Goal: Task Accomplishment & Management: Manage account settings

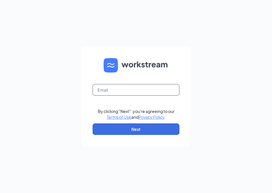
click at [137, 90] on input "text" at bounding box center [136, 90] width 87 height 12
click at [154, 93] on input "kayce.may2@gmail.com" at bounding box center [136, 90] width 87 height 12
type input "kayce@cultivatetalent.net"
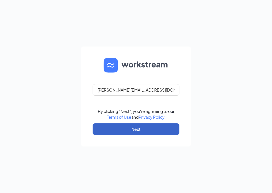
click at [145, 128] on button "Next" at bounding box center [136, 130] width 87 height 12
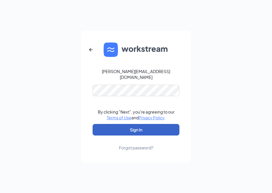
click at [138, 131] on button "Sign In" at bounding box center [136, 130] width 87 height 12
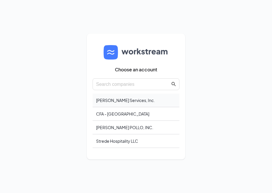
click at [129, 101] on div "[PERSON_NAME] Services, Inc." at bounding box center [136, 101] width 87 height 14
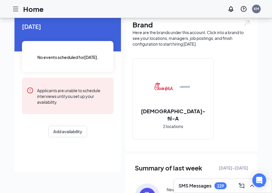
scroll to position [23, 0]
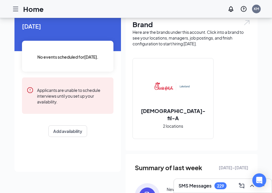
click at [17, 10] on icon "Hamburger" at bounding box center [15, 9] width 7 height 7
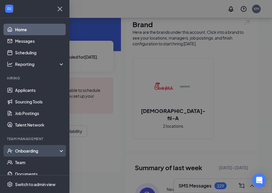
scroll to position [19, 0]
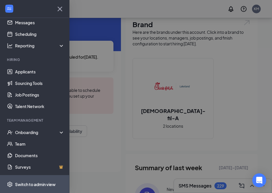
click at [41, 185] on div "Switch to admin view" at bounding box center [35, 185] width 41 height 6
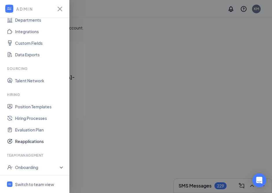
scroll to position [65, 0]
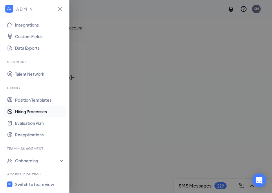
click at [40, 112] on link "Hiring Processes" at bounding box center [40, 112] width 50 height 12
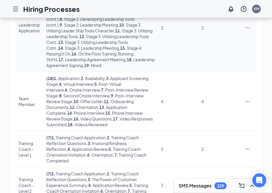
scroll to position [131, 0]
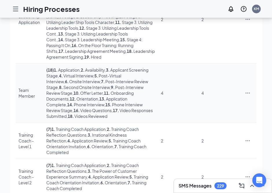
click at [26, 96] on div "Team Member" at bounding box center [30, 93] width 22 height 12
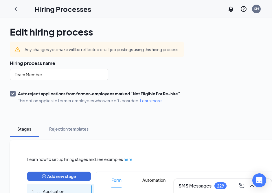
click at [257, 30] on div "Edit hiring process Cancel Save" at bounding box center [173, 32] width 326 height 14
click at [257, 8] on div "KM" at bounding box center [256, 8] width 5 height 5
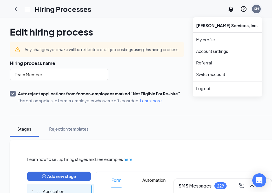
click at [257, 8] on div "KM" at bounding box center [256, 8] width 5 height 5
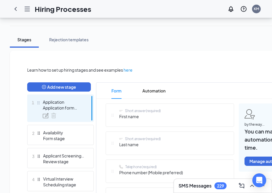
scroll to position [91, 0]
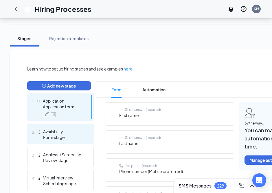
click at [56, 140] on div "Form stage" at bounding box center [64, 138] width 42 height 6
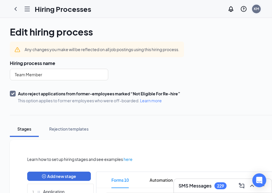
click at [258, 10] on div "KM" at bounding box center [256, 8] width 5 height 5
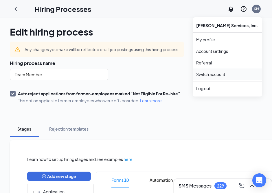
click at [216, 76] on link "Switch account" at bounding box center [210, 74] width 29 height 5
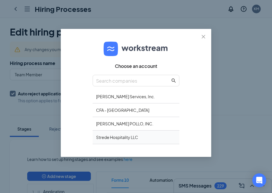
click at [113, 134] on div "Strede Hospitality LLC" at bounding box center [136, 138] width 87 height 14
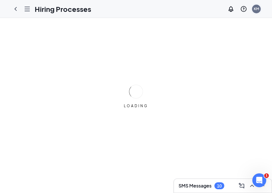
click at [257, 10] on div "KM" at bounding box center [256, 8] width 5 height 5
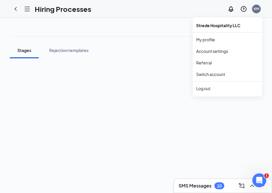
click at [257, 10] on div "KM" at bounding box center [256, 8] width 5 height 5
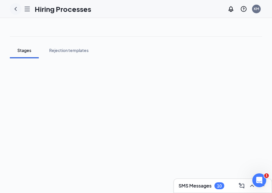
click at [14, 7] on icon "ChevronLeft" at bounding box center [15, 9] width 7 height 7
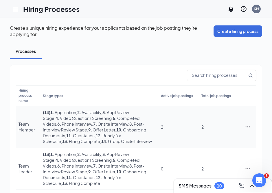
scroll to position [63, 0]
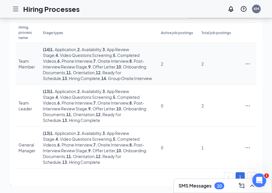
click at [25, 64] on div "Team Member" at bounding box center [28, 64] width 19 height 12
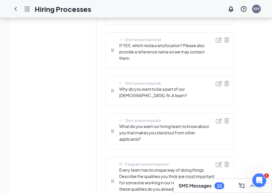
scroll to position [1060, 0]
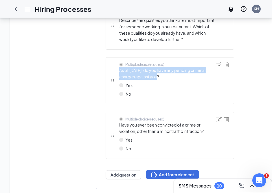
drag, startPoint x: 162, startPoint y: 58, endPoint x: 118, endPoint y: 53, distance: 44.1
click at [118, 62] on div "Multiple choice (required) As of today, do you have any pending criminal charge…" at bounding box center [163, 80] width 105 height 37
copy span "As of today, do you have any pending criminal charges against you?"
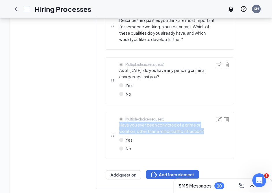
drag, startPoint x: 207, startPoint y: 112, endPoint x: 118, endPoint y: 107, distance: 88.8
click at [118, 117] on div "Multiple choice (required) Have you ever been convicted of a crime or violation…" at bounding box center [163, 135] width 105 height 37
copy span "Have you ever been convicted of a crime or violation, other than a minor traffi…"
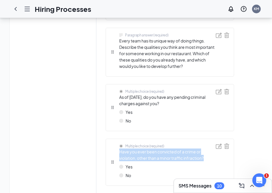
scroll to position [1016, 0]
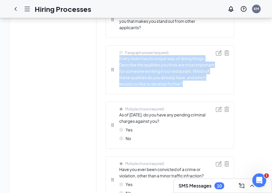
drag, startPoint x: 186, startPoint y: 65, endPoint x: 119, endPoint y: 40, distance: 71.3
click at [119, 55] on span "Every team has its unique way of doing things. Describe the qualities you think…" at bounding box center [167, 71] width 97 height 32
copy span "Every team has its unique way of doing things. Describe the qualities you think…"
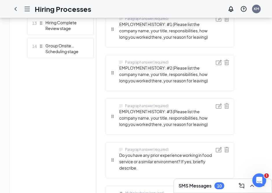
scroll to position [451, 0]
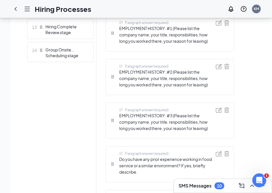
click at [258, 8] on div "KM" at bounding box center [256, 8] width 5 height 5
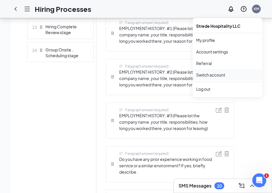
click at [209, 76] on link "Switch account" at bounding box center [210, 74] width 29 height 5
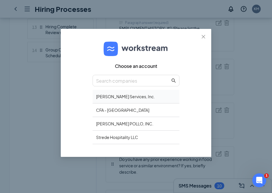
click at [124, 101] on div "Brickhouse Services, Inc." at bounding box center [136, 97] width 87 height 14
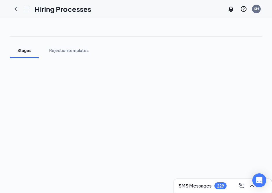
click at [212, 187] on h3 "SMS Messages" at bounding box center [195, 186] width 33 height 6
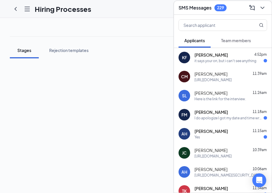
click at [229, 61] on div "it says your on, but i can't see anything" at bounding box center [226, 61] width 62 height 5
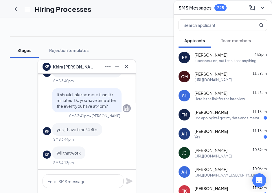
scroll to position [-133, 0]
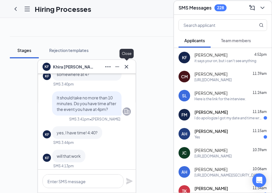
click at [130, 68] on icon "Cross" at bounding box center [126, 66] width 7 height 7
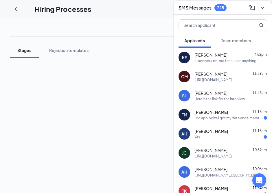
click at [215, 116] on div "I do apologize I got my date and time wrong [DATE] at 2:45 is beautiful Thank Y…" at bounding box center [229, 118] width 69 height 5
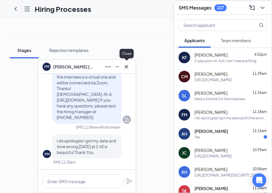
click at [128, 67] on icon "Cross" at bounding box center [126, 66] width 7 height 7
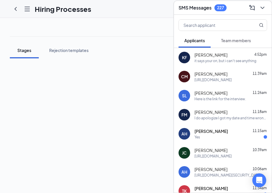
click at [222, 137] on div "Yes" at bounding box center [231, 137] width 73 height 5
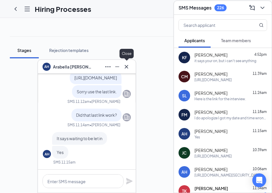
click at [126, 67] on icon "Cross" at bounding box center [126, 66] width 3 height 3
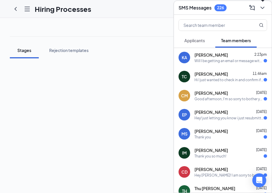
click at [263, 9] on icon "ChevronDown" at bounding box center [262, 7] width 7 height 7
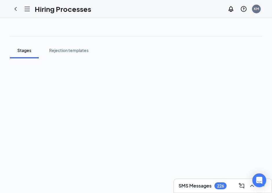
click at [257, 12] on div "KM" at bounding box center [256, 9] width 9 height 9
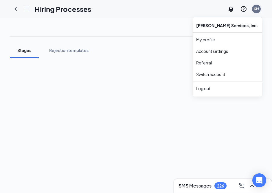
click at [257, 12] on div "KM" at bounding box center [256, 9] width 9 height 9
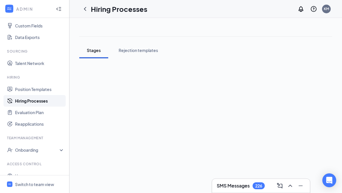
scroll to position [81, 0]
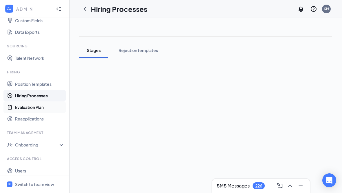
click at [26, 109] on link "Evaluation Plan" at bounding box center [40, 108] width 50 height 12
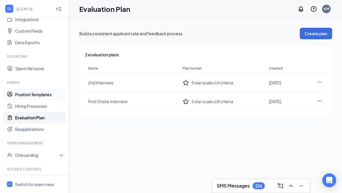
scroll to position [97, 0]
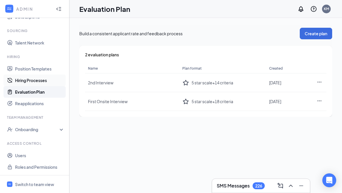
click at [37, 83] on link "Hiring Processes" at bounding box center [40, 81] width 50 height 12
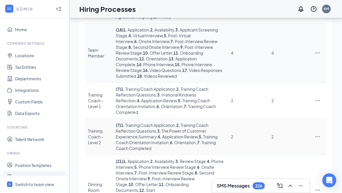
scroll to position [171, 0]
click at [97, 50] on div "Team Member" at bounding box center [99, 54] width 22 height 12
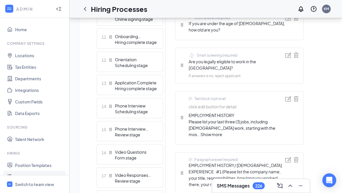
scroll to position [400, 0]
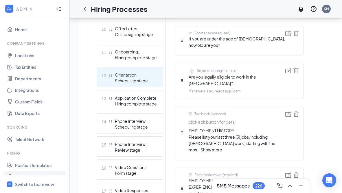
click at [129, 74] on div "Orientation" at bounding box center [136, 75] width 42 height 6
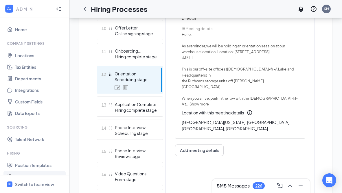
scroll to position [378, 0]
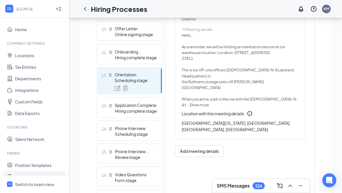
click at [209, 103] on span "Show more" at bounding box center [199, 105] width 19 height 5
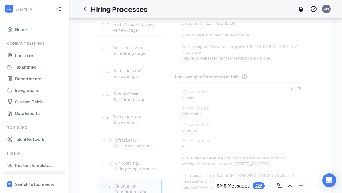
scroll to position [160, 0]
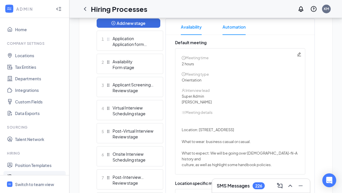
click at [240, 29] on span "Automation" at bounding box center [234, 27] width 23 height 16
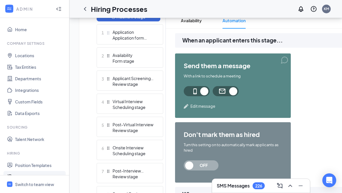
scroll to position [153, 0]
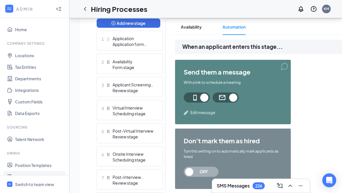
click at [201, 111] on span "Edit message" at bounding box center [203, 113] width 25 height 6
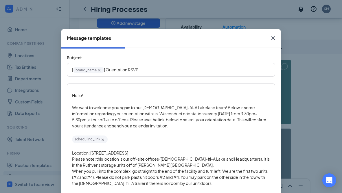
scroll to position [14, 0]
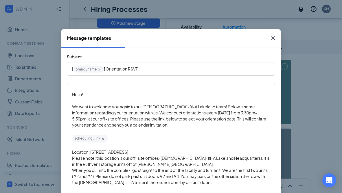
click at [275, 38] on icon "Cross" at bounding box center [273, 38] width 7 height 7
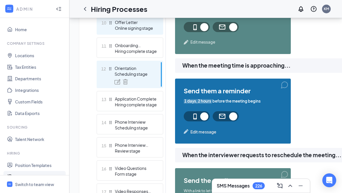
scroll to position [379, 0]
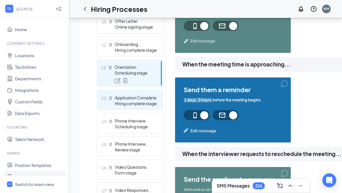
click at [139, 107] on div "13 Application Complete Hiring complete stage" at bounding box center [130, 100] width 67 height 20
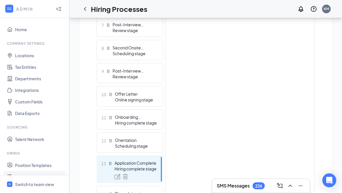
scroll to position [354, 0]
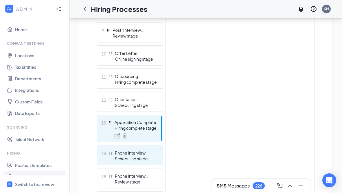
click at [139, 156] on div "Scheduling stage" at bounding box center [136, 159] width 42 height 6
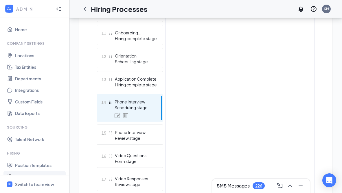
scroll to position [392, 0]
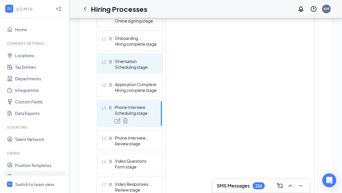
click at [131, 63] on div "Orientation" at bounding box center [136, 62] width 42 height 6
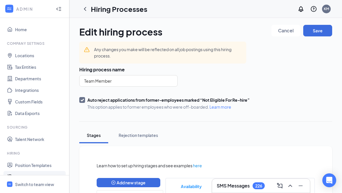
scroll to position [97, 0]
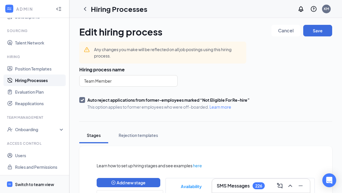
click at [41, 182] on div "Switch to team view" at bounding box center [34, 185] width 39 height 6
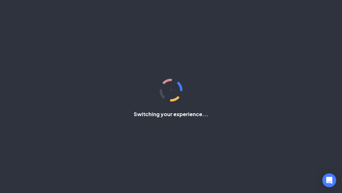
scroll to position [19, 0]
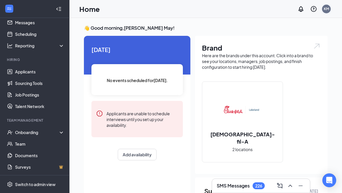
click at [327, 10] on div "KM" at bounding box center [326, 8] width 5 height 5
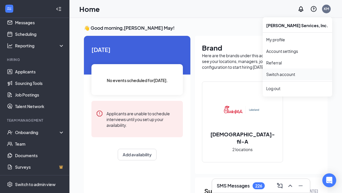
click at [287, 72] on link "Switch account" at bounding box center [280, 74] width 29 height 5
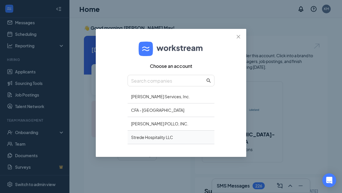
click at [149, 138] on div "Strede Hospitality LLC" at bounding box center [171, 138] width 87 height 14
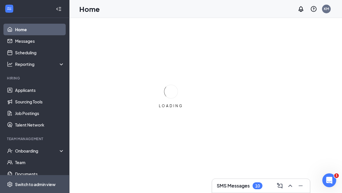
click at [42, 183] on div "Switch to admin view" at bounding box center [35, 185] width 41 height 6
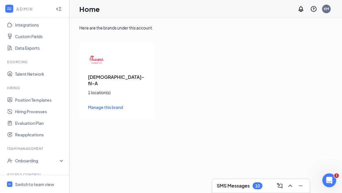
scroll to position [97, 0]
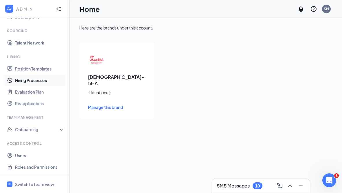
click at [38, 79] on link "Hiring Processes" at bounding box center [40, 81] width 50 height 12
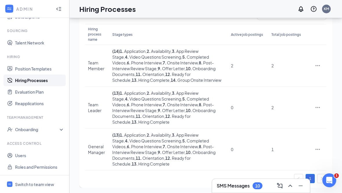
scroll to position [63, 0]
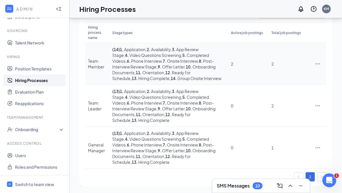
click at [94, 67] on div "Team Member" at bounding box center [97, 64] width 19 height 12
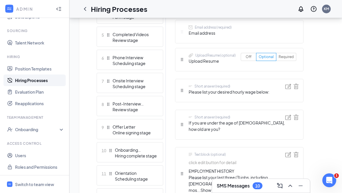
scroll to position [270, 0]
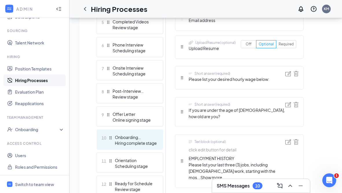
click at [131, 143] on div "Hiring complete stage" at bounding box center [136, 143] width 42 height 6
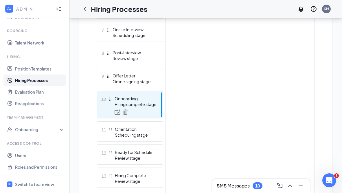
scroll to position [315, 0]
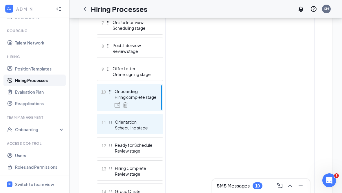
click at [131, 129] on div "Scheduling stage" at bounding box center [136, 128] width 42 height 6
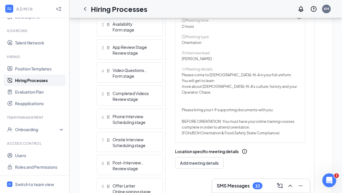
scroll to position [195, 0]
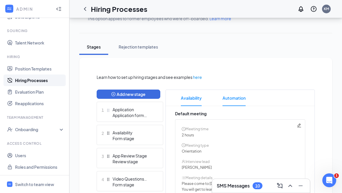
click at [233, 100] on span "Automation" at bounding box center [234, 98] width 23 height 16
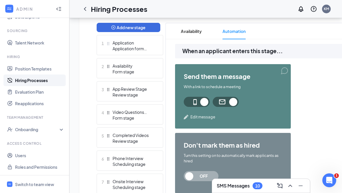
scroll to position [171, 0]
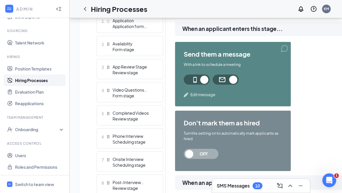
click at [203, 96] on span "Edit message" at bounding box center [203, 95] width 25 height 6
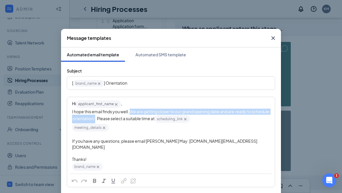
drag, startPoint x: 114, startPoint y: 119, endPoint x: 131, endPoint y: 111, distance: 19.6
click at [131, 111] on span "I hope this email finds you well. We are getting closer to our grand opening da…" at bounding box center [171, 115] width 198 height 12
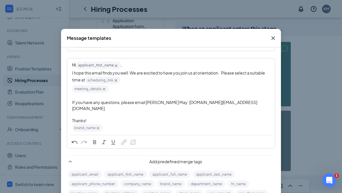
scroll to position [41, 0]
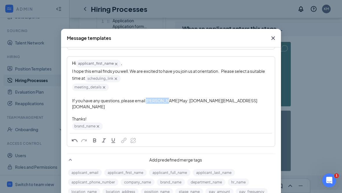
drag, startPoint x: 167, startPoint y: 101, endPoint x: 146, endPoint y: 103, distance: 21.2
click at [146, 103] on span "If you have any questions, please email [PERSON_NAME] May: [DOMAIN_NAME][EMAIL_…" at bounding box center [164, 103] width 185 height 11
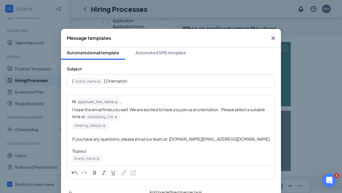
scroll to position [0, 0]
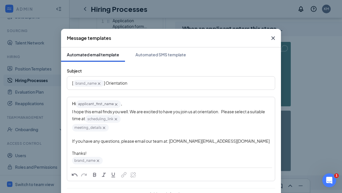
click at [224, 114] on span "I hope this email finds you well. We are excited to have you join us at orienta…" at bounding box center [169, 115] width 194 height 12
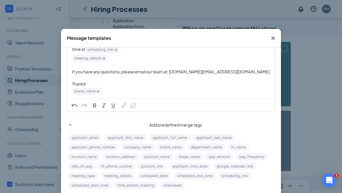
scroll to position [35, 0]
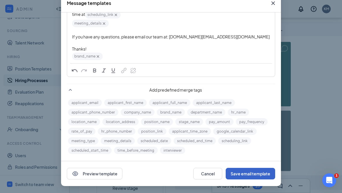
click at [250, 174] on button "Save email template" at bounding box center [251, 174] width 50 height 12
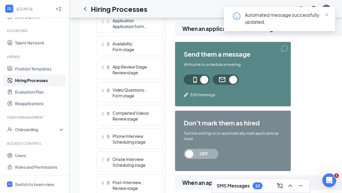
click at [203, 96] on span "Edit message" at bounding box center [203, 95] width 25 height 6
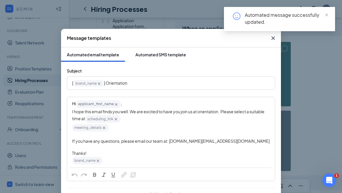
click at [149, 56] on div "Automated SMS template" at bounding box center [161, 55] width 51 height 6
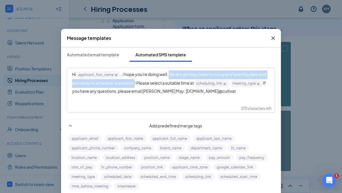
drag, startPoint x: 171, startPoint y: 75, endPoint x: 135, endPoint y: 85, distance: 37.0
click at [135, 85] on span ", I hope you're doing well. We are getting closer to our grand opening date and…" at bounding box center [169, 79] width 195 height 14
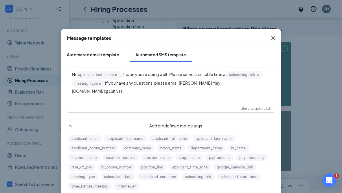
click at [91, 54] on div "Automated email template" at bounding box center [93, 55] width 52 height 6
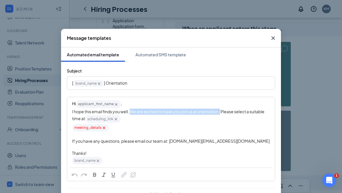
drag, startPoint x: 222, startPoint y: 112, endPoint x: 132, endPoint y: 114, distance: 90.4
click at [132, 114] on span "I hope this email finds you well. We are excited to have you join us at orienta…" at bounding box center [168, 115] width 193 height 12
copy span "We are excited to have you join us at orientation."
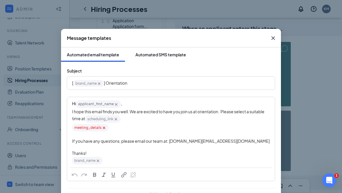
click at [158, 54] on div "Automated SMS template" at bounding box center [161, 55] width 51 height 6
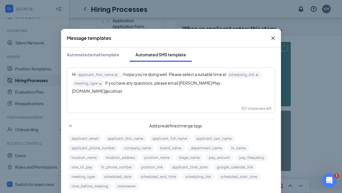
click at [170, 75] on span ", I hope you're doing well. Please select a suitable time at" at bounding box center [173, 74] width 105 height 5
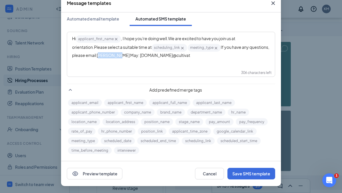
drag, startPoint x: 103, startPoint y: 56, endPoint x: 84, endPoint y: 57, distance: 19.4
click at [84, 57] on span "If you have any questions, please email [PERSON_NAME] May: [DOMAIN_NAME]@cultiv…" at bounding box center [171, 51] width 198 height 13
click at [161, 53] on div "Hi applicant_first_name‌‌‌‌ {{applicant_first_name}} , I hope you're doing well…" at bounding box center [171, 47] width 198 height 24
click at [255, 177] on button "Save SMS template" at bounding box center [252, 174] width 48 height 12
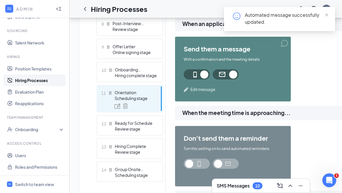
scroll to position [335, 0]
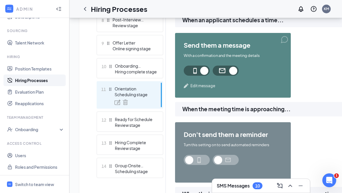
click at [206, 86] on span "Edit message" at bounding box center [203, 86] width 25 height 6
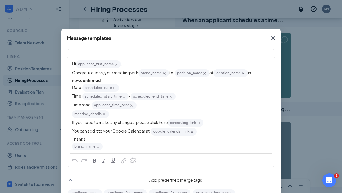
scroll to position [42, 0]
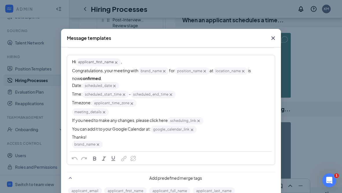
click at [124, 72] on span "Congratulations, your meeting with" at bounding box center [105, 70] width 66 height 5
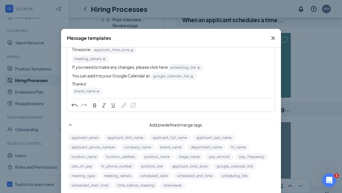
scroll to position [35, 0]
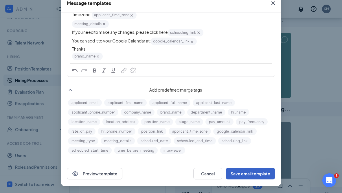
click at [257, 174] on button "Save email template" at bounding box center [251, 174] width 50 height 12
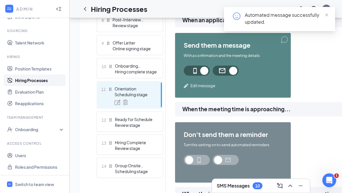
click at [206, 87] on span "Edit message" at bounding box center [203, 86] width 25 height 6
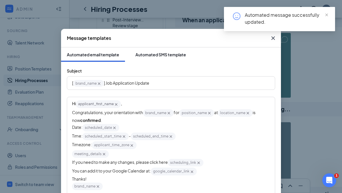
click at [157, 54] on div "Automated SMS template" at bounding box center [161, 55] width 51 height 6
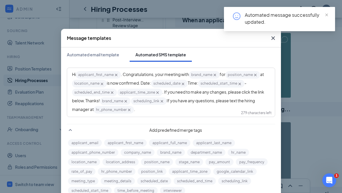
click at [174, 76] on span ". Congratulations, your meeting with" at bounding box center [155, 74] width 68 height 5
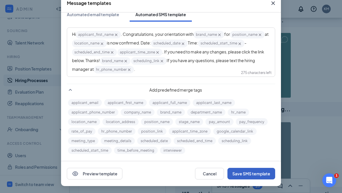
click at [246, 173] on button "Save SMS template" at bounding box center [252, 174] width 48 height 12
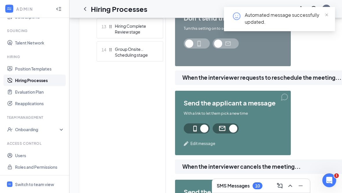
scroll to position [465, 0]
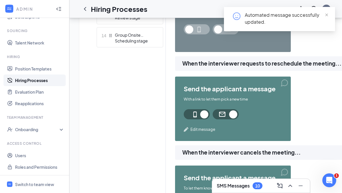
click at [202, 130] on span "Edit message" at bounding box center [203, 130] width 25 height 6
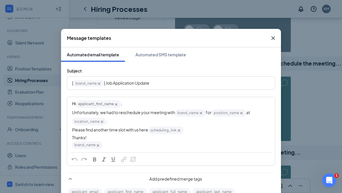
click at [156, 112] on span "Unfortunately, we had to reschedule your meeting with" at bounding box center [123, 112] width 103 height 5
click at [169, 57] on div "Automated SMS template" at bounding box center [161, 55] width 51 height 6
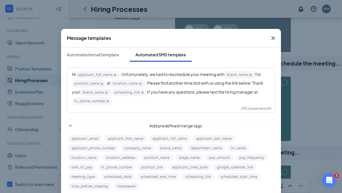
click at [203, 76] on span ". Unfortunately, we had to reschedule your meeting with" at bounding box center [172, 74] width 105 height 5
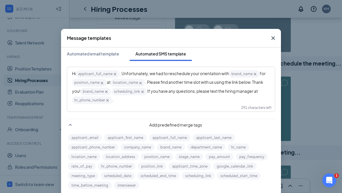
scroll to position [35, 0]
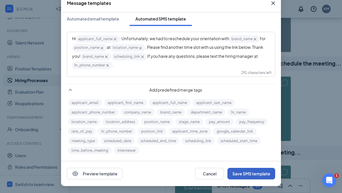
click at [253, 173] on button "Save SMS template" at bounding box center [252, 174] width 48 height 12
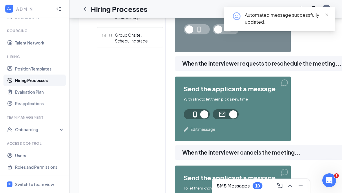
click at [207, 131] on span "Edit message" at bounding box center [203, 130] width 25 height 6
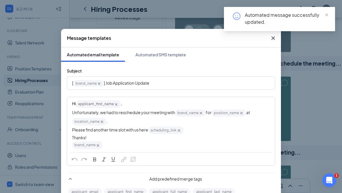
click at [159, 114] on span "Unfortunately, we had to reschedule your meeting with" at bounding box center [123, 112] width 103 height 5
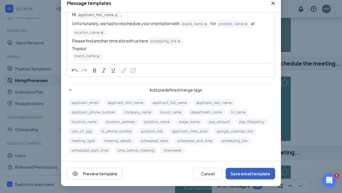
click at [247, 173] on button "Save email template" at bounding box center [251, 174] width 50 height 12
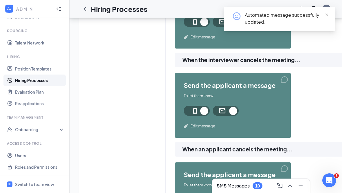
scroll to position [568, 0]
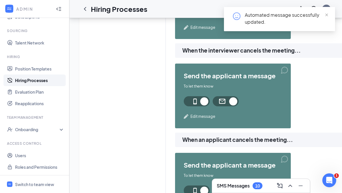
click at [204, 116] on span "Edit message" at bounding box center [203, 117] width 25 height 6
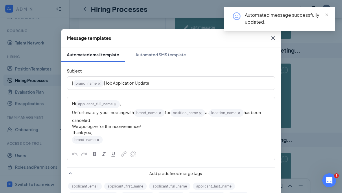
click at [116, 112] on span "Unfortunately, your meeting with" at bounding box center [103, 112] width 62 height 5
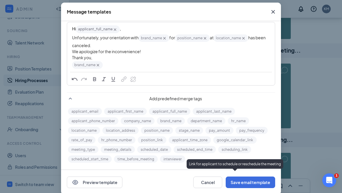
scroll to position [35, 0]
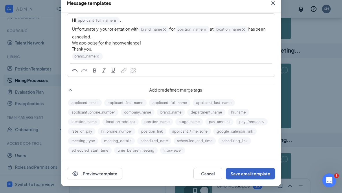
click at [248, 176] on button "Save email template" at bounding box center [251, 174] width 50 height 12
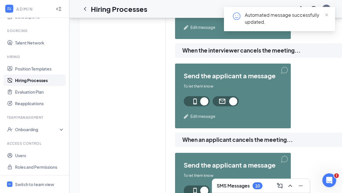
click at [203, 117] on span "Edit message" at bounding box center [203, 117] width 25 height 6
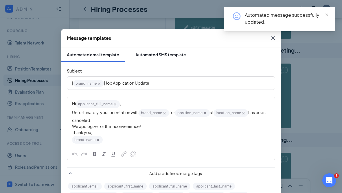
click at [150, 56] on div "Automated SMS template" at bounding box center [161, 55] width 51 height 6
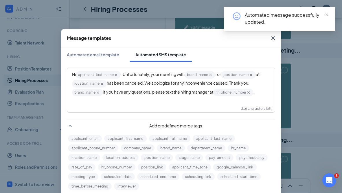
click at [170, 74] on span ". Unfortunately, your meeting with" at bounding box center [153, 74] width 64 height 5
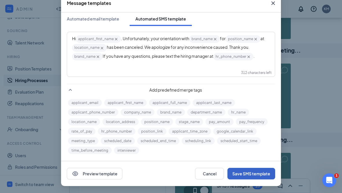
click at [258, 173] on button "Save SMS template" at bounding box center [252, 174] width 48 height 12
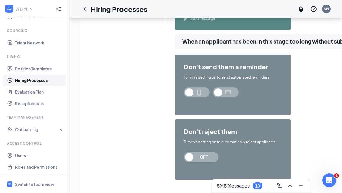
scroll to position [747, 0]
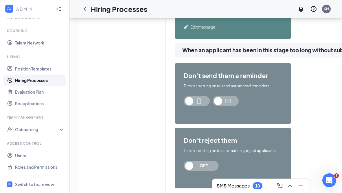
click at [197, 100] on span at bounding box center [197, 101] width 26 height 10
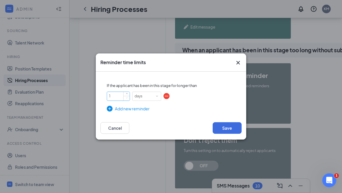
click at [117, 95] on input "1" at bounding box center [118, 96] width 23 height 9
click at [123, 107] on div "Add new reminder" at bounding box center [171, 109] width 129 height 6
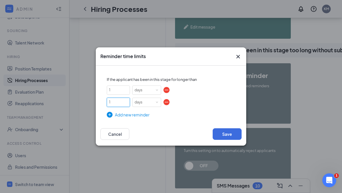
drag, startPoint x: 118, startPoint y: 101, endPoint x: 105, endPoint y: 101, distance: 13.3
click at [105, 101] on div "If the applicant has been in this stage for longer than 1 days 1 days Add new r…" at bounding box center [170, 93] width 141 height 47
type input "2"
click at [228, 134] on button "Save" at bounding box center [227, 135] width 29 height 12
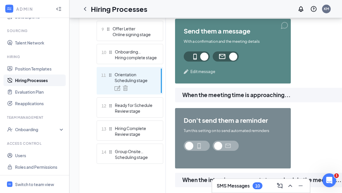
scroll to position [321, 0]
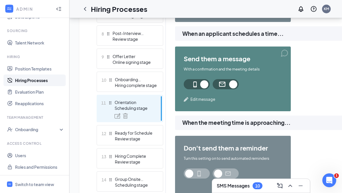
click at [194, 174] on span at bounding box center [197, 174] width 26 height 10
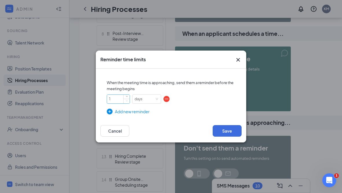
click at [120, 96] on input "1" at bounding box center [118, 99] width 23 height 9
click at [142, 111] on div "Add new reminder" at bounding box center [171, 112] width 129 height 6
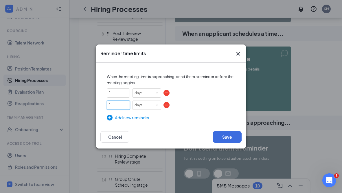
drag, startPoint x: 118, startPoint y: 105, endPoint x: 102, endPoint y: 105, distance: 16.2
click at [102, 105] on div "When the meeting time is approaching, send them a reminder before the meeting b…" at bounding box center [170, 94] width 141 height 54
type input "2"
click at [138, 106] on div "days" at bounding box center [141, 105] width 12 height 9
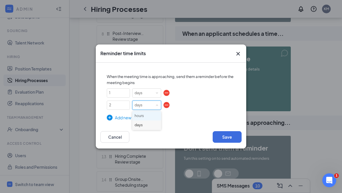
click at [145, 116] on li "hours" at bounding box center [146, 117] width 29 height 10
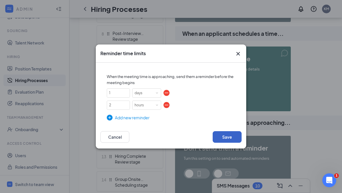
click at [230, 137] on button "Save" at bounding box center [227, 137] width 29 height 12
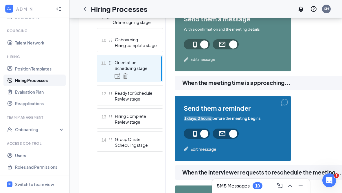
scroll to position [391, 0]
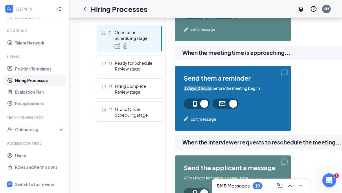
click at [207, 119] on span "Edit message" at bounding box center [204, 119] width 26 height 6
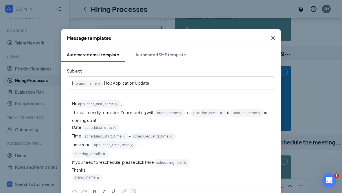
click at [136, 114] on span "This is a friendly reminder. Your meeting with" at bounding box center [113, 112] width 83 height 5
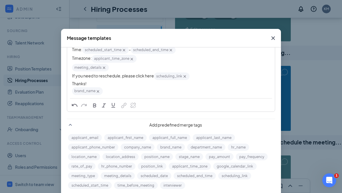
scroll to position [35, 0]
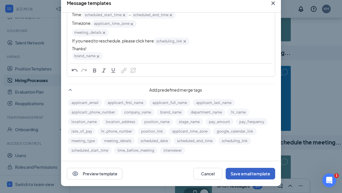
click at [250, 175] on button "Save email template" at bounding box center [251, 174] width 50 height 12
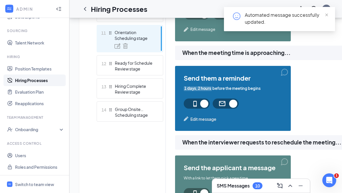
click at [206, 119] on span "Edit message" at bounding box center [204, 119] width 26 height 6
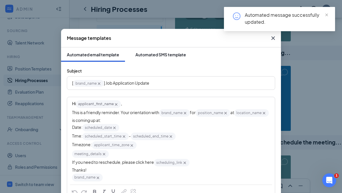
click at [164, 53] on div "Automated SMS template" at bounding box center [161, 55] width 51 height 6
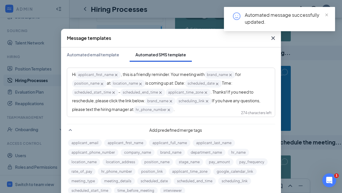
click at [192, 74] on span ", this is a friendly reminder. Your meeting with" at bounding box center [163, 74] width 84 height 5
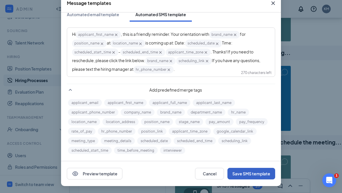
click at [251, 171] on button "Save SMS template" at bounding box center [252, 174] width 48 height 12
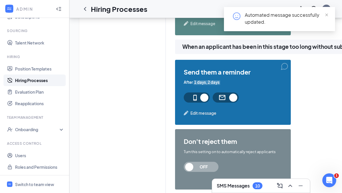
scroll to position [757, 0]
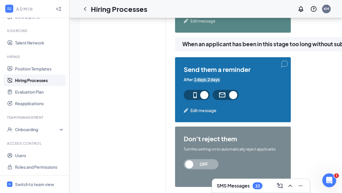
click at [205, 111] on span "Edit message" at bounding box center [204, 110] width 26 height 6
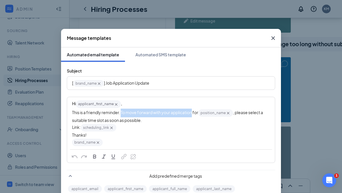
drag, startPoint x: 193, startPoint y: 113, endPoint x: 121, endPoint y: 114, distance: 71.8
click at [121, 114] on span "This is a friendly reminder. To move forward with your application for" at bounding box center [135, 112] width 126 height 5
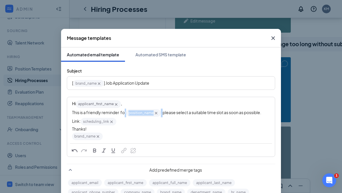
drag, startPoint x: 163, startPoint y: 114, endPoint x: 124, endPoint y: 116, distance: 39.1
click at [124, 116] on div "This is a friendly reminder for position_name‌‌‌‌ {{position_name}} , please se…" at bounding box center [171, 113] width 198 height 9
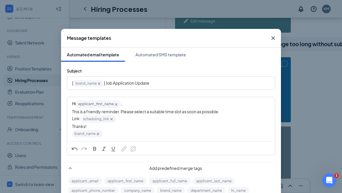
click at [184, 113] on span "This is a friendly reminder. Please select a suitable time slot as soon as poss…" at bounding box center [145, 111] width 147 height 5
click at [251, 111] on div "This is a friendly reminder. Please select a suitable time slot for orientation…" at bounding box center [171, 112] width 198 height 6
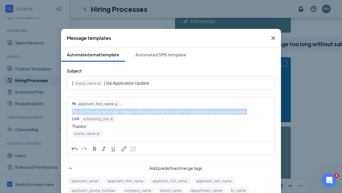
click at [251, 111] on div "This is a friendly reminder. Please select a suitable time slot for orientation…" at bounding box center [171, 112] width 198 height 6
copy span "This is a friendly reminder. Please select a suitable time slot for orientation…"
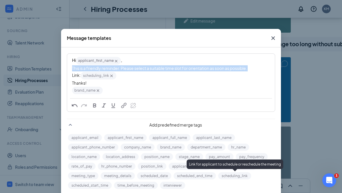
scroll to position [35, 0]
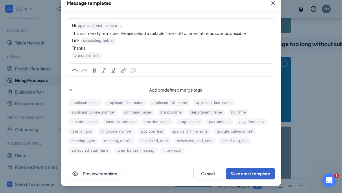
click at [239, 173] on button "Save email template" at bounding box center [251, 174] width 50 height 12
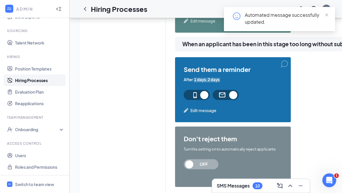
click at [203, 112] on span "Edit message" at bounding box center [204, 110] width 26 height 6
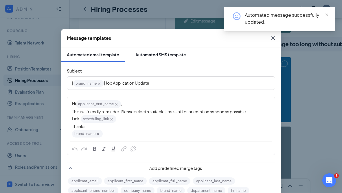
click at [154, 56] on div "Automated SMS template" at bounding box center [161, 55] width 51 height 6
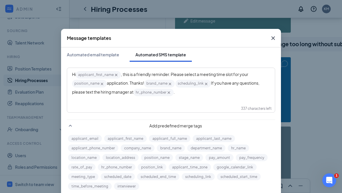
click at [172, 74] on span ", this is a friendly reminder. Please select a meeting time slot for your" at bounding box center [184, 74] width 127 height 5
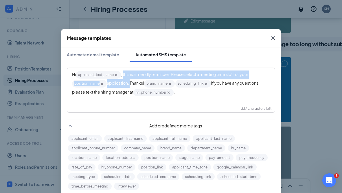
drag, startPoint x: 123, startPoint y: 74, endPoint x: 130, endPoint y: 85, distance: 12.5
click at [130, 85] on div "Hi applicant_first_name‌‌‌‌ {{applicant_first_name}} , this is a friendly remin…" at bounding box center [171, 84] width 198 height 26
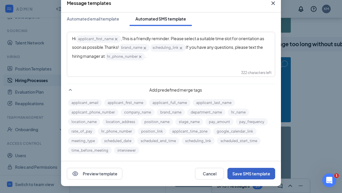
click at [249, 174] on button "Save SMS template" at bounding box center [252, 174] width 48 height 12
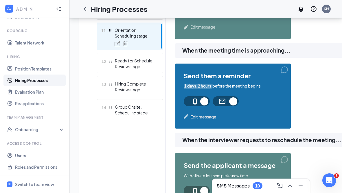
scroll to position [392, 0]
